Goal: Information Seeking & Learning: Learn about a topic

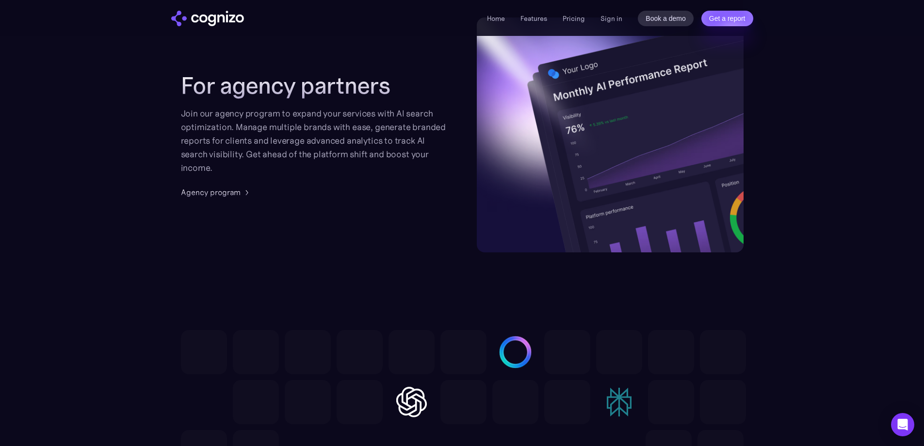
scroll to position [2414, 0]
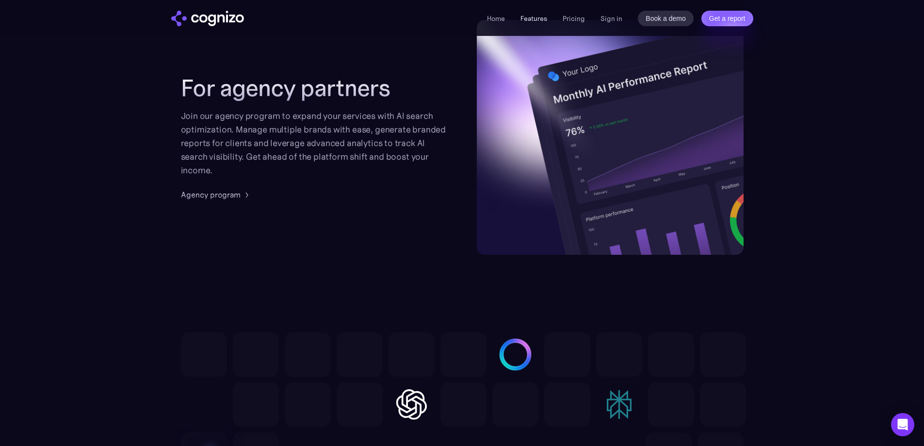
click at [528, 17] on link "Features" at bounding box center [534, 18] width 27 height 9
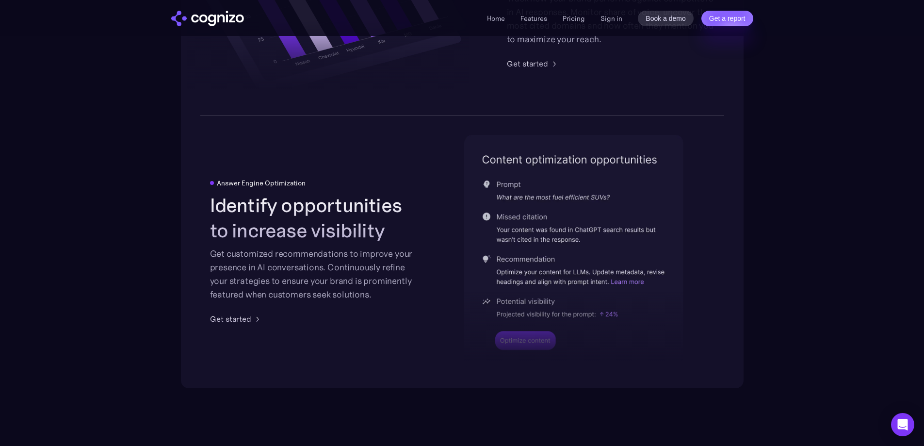
scroll to position [1949, 0]
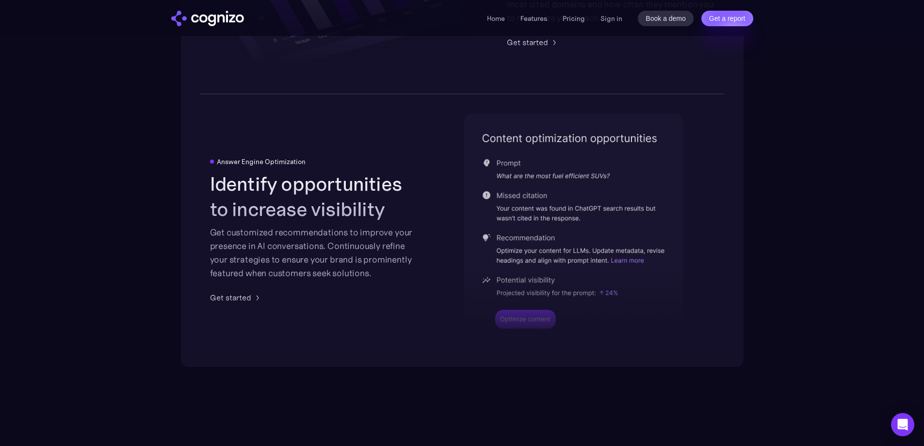
click at [617, 262] on div at bounding box center [573, 276] width 219 height 143
click at [622, 261] on div at bounding box center [573, 276] width 219 height 143
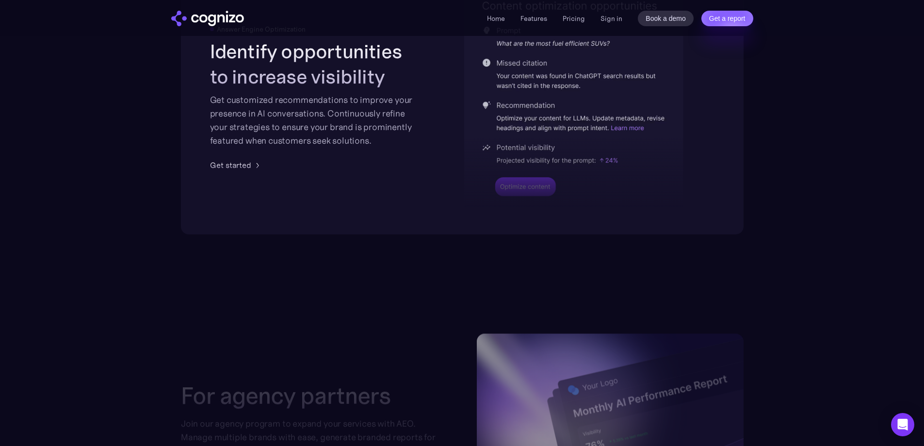
scroll to position [2094, 0]
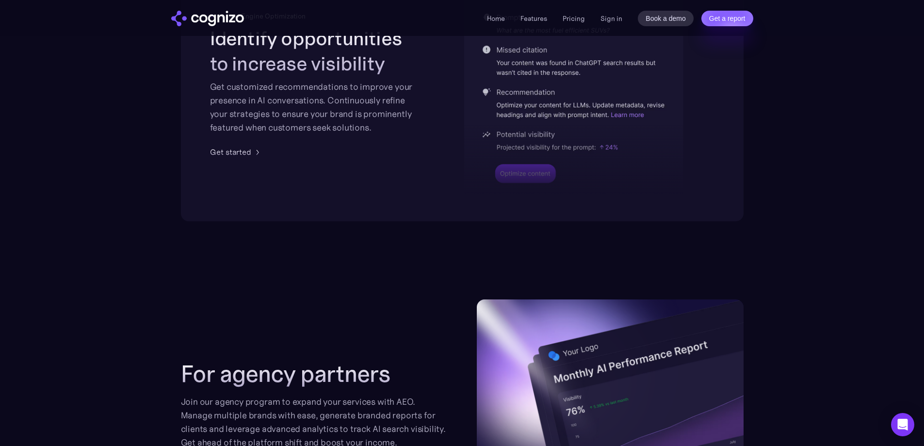
click at [519, 176] on div at bounding box center [573, 130] width 219 height 143
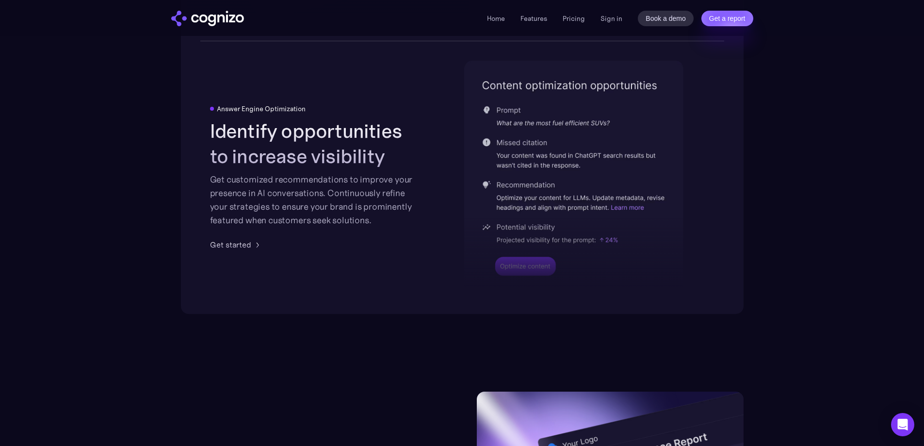
scroll to position [1997, 0]
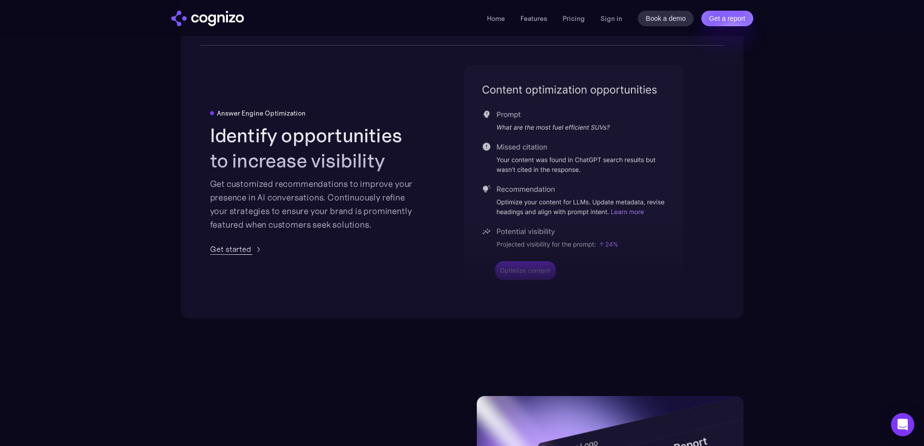
click at [228, 253] on div "Get started" at bounding box center [230, 249] width 41 height 12
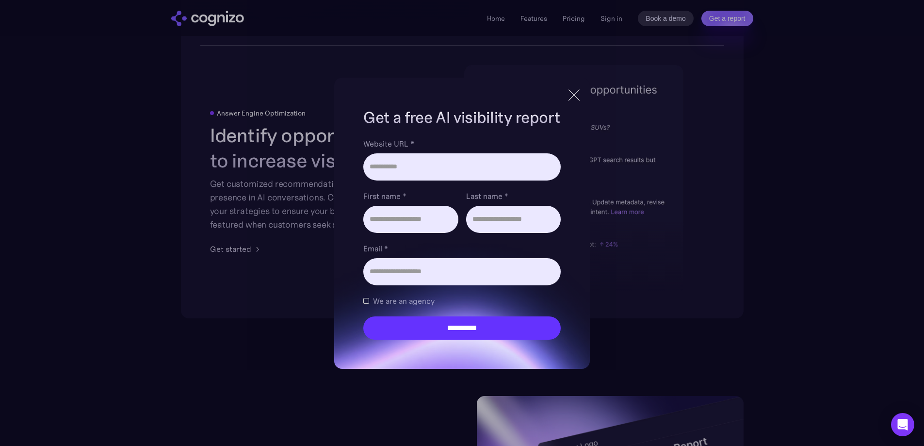
click at [577, 92] on div at bounding box center [574, 94] width 11 height 11
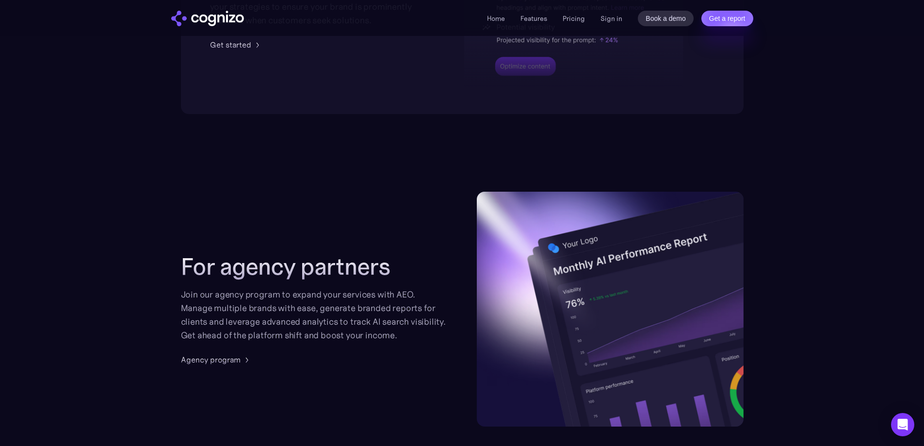
scroll to position [2191, 0]
